Goal: Task Accomplishment & Management: Use online tool/utility

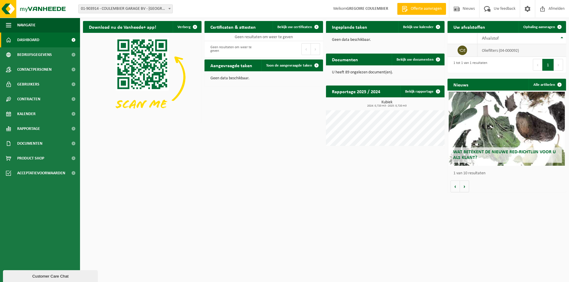
click at [458, 50] on span at bounding box center [461, 50] width 9 height 9
click at [466, 50] on span at bounding box center [461, 50] width 9 height 9
click at [521, 50] on td "oliefilters (04-000092)" at bounding box center [521, 50] width 89 height 13
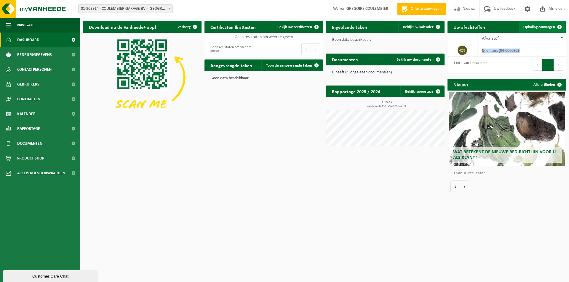
click at [537, 27] on span "Ophaling aanvragen" at bounding box center [539, 27] width 32 height 4
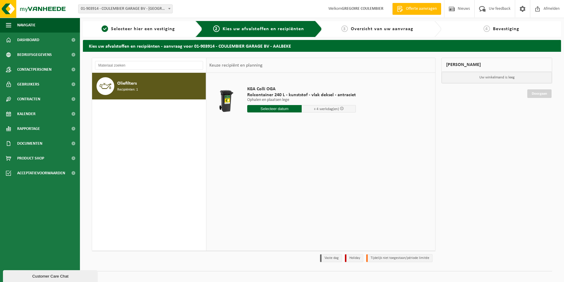
click at [181, 92] on div "Oliefilters Recipiënten: 1" at bounding box center [160, 86] width 87 height 18
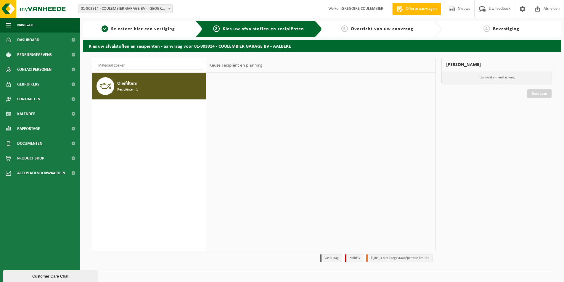
click at [262, 110] on input "text" at bounding box center [274, 108] width 55 height 7
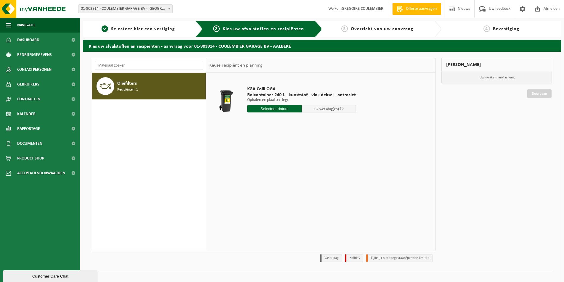
click at [264, 109] on input "text" at bounding box center [274, 108] width 55 height 7
click at [270, 108] on input "text" at bounding box center [274, 108] width 55 height 7
click at [299, 174] on div "KGA Colli OGA Rolcontainer 240 L - kunststof - vlak deksel - antraciet Ophalen …" at bounding box center [321, 162] width 229 height 178
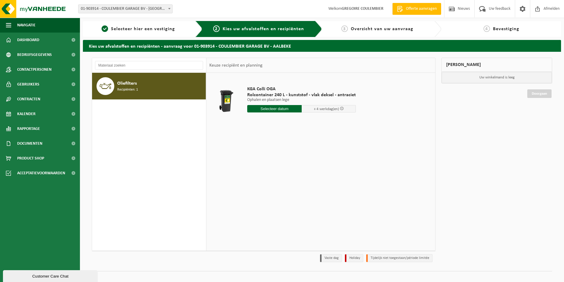
click at [176, 82] on div "Oliefilters Recipiënten: 1" at bounding box center [160, 86] width 87 height 18
click at [283, 111] on input "text" at bounding box center [274, 108] width 55 height 7
click at [255, 56] on div "Oliefilters Recipiënten: 1 Keuze recipiënt en planning KGA Colli OGA Rolcontain…" at bounding box center [322, 168] width 479 height 232
click at [246, 32] on div "2 Kies uw afvalstoffen en recipiënten" at bounding box center [258, 28] width 103 height 7
click at [159, 32] on link "1 Selecteer hier een vestiging" at bounding box center [138, 28] width 105 height 7
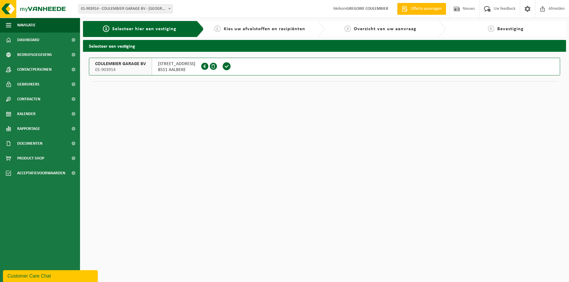
click at [150, 60] on div "COULEMBIER GARAGE BV 01-903914" at bounding box center [120, 66] width 63 height 17
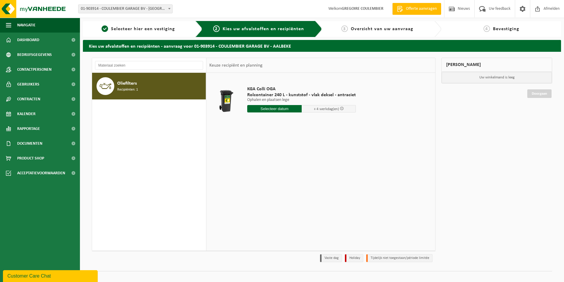
click at [256, 108] on input "text" at bounding box center [274, 108] width 55 height 7
click at [262, 181] on div "30" at bounding box center [263, 180] width 10 height 9
type input "Van 2025-09-30"
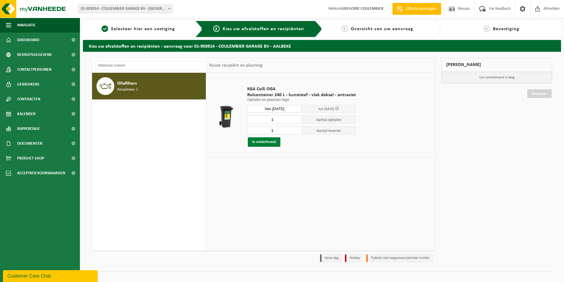
click at [262, 142] on button "In winkelmand" at bounding box center [264, 141] width 33 height 9
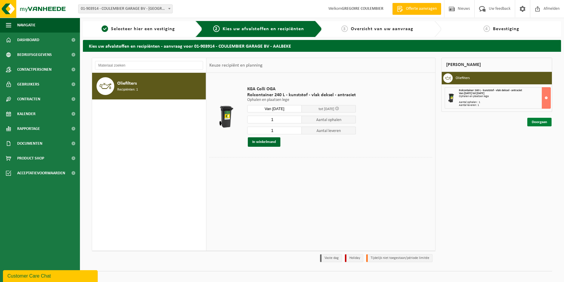
click at [544, 123] on link "Doorgaan" at bounding box center [540, 122] width 24 height 9
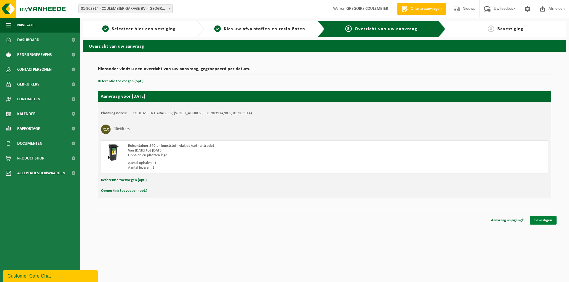
click at [540, 220] on link "Bevestigen" at bounding box center [543, 220] width 27 height 9
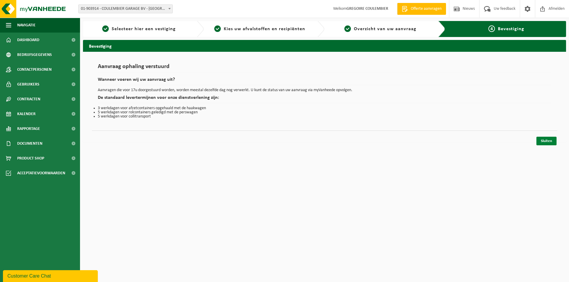
click at [542, 142] on link "Sluiten" at bounding box center [546, 141] width 20 height 9
